Goal: Task Accomplishment & Management: Complete application form

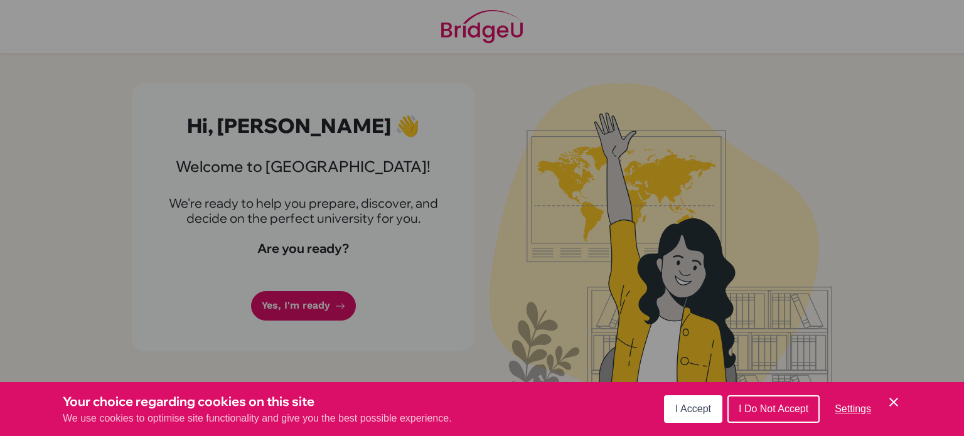
click at [690, 400] on button "I Accept" at bounding box center [693, 409] width 58 height 28
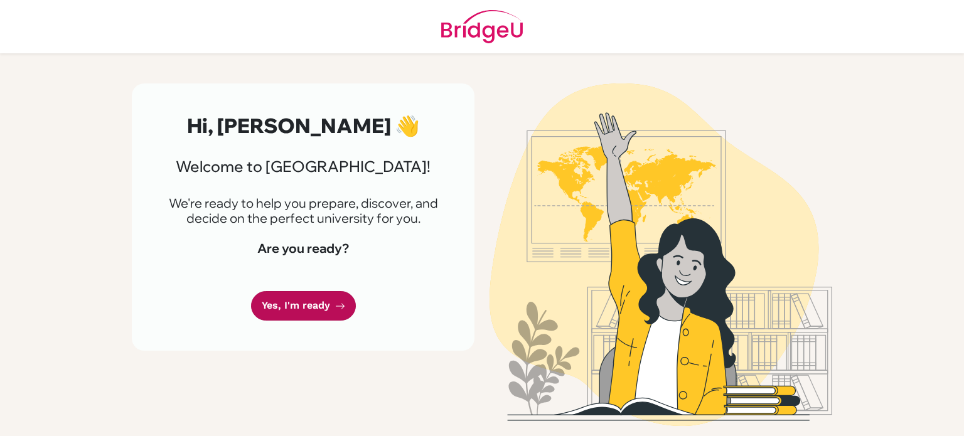
click at [324, 307] on link "Yes, I'm ready" at bounding box center [303, 305] width 105 height 29
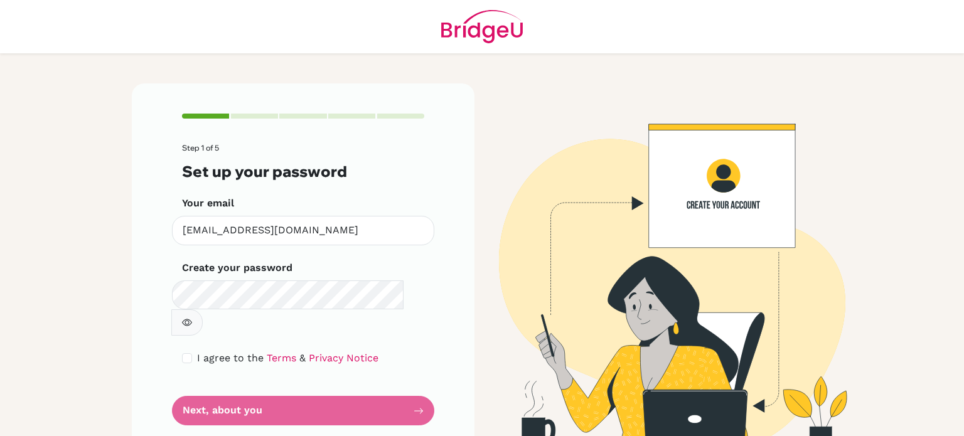
click at [203, 309] on button "button" at bounding box center [186, 322] width 31 height 26
click at [186, 353] on input "checkbox" at bounding box center [187, 358] width 10 height 10
checkbox input "true"
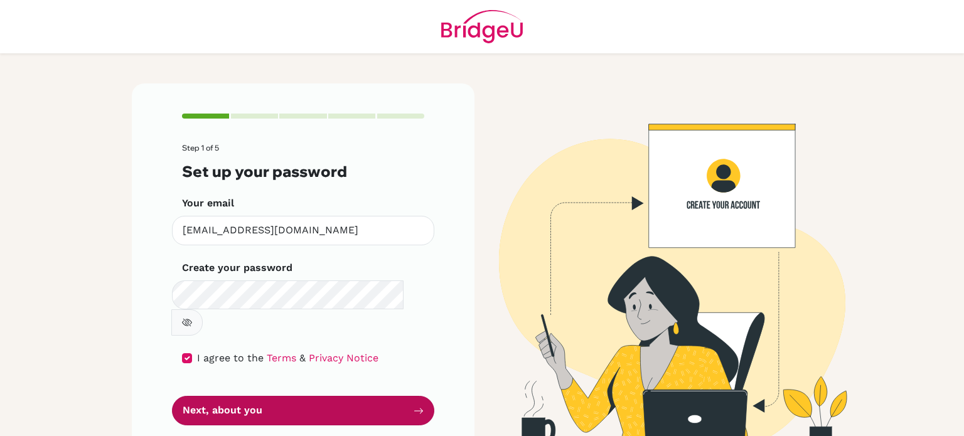
click at [392, 396] on button "Next, about you" at bounding box center [303, 410] width 262 height 29
